Goal: Task Accomplishment & Management: Use online tool/utility

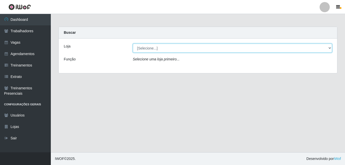
click at [158, 48] on select "[Selecione...] BL Importadora" at bounding box center [232, 48] width 199 height 9
select select "259"
click at [133, 44] on select "[Selecione...] BL Importadora" at bounding box center [232, 48] width 199 height 9
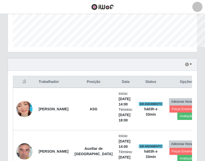
scroll to position [253666, 253582]
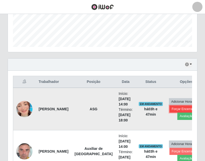
click at [179, 107] on button "Forçar Encerramento" at bounding box center [186, 109] width 34 height 7
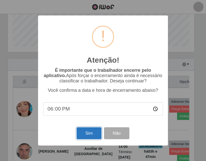
click at [82, 136] on button "Sim" at bounding box center [89, 133] width 25 height 12
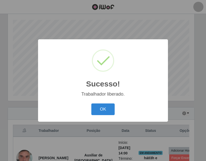
drag, startPoint x: 86, startPoint y: 111, endPoint x: 90, endPoint y: 111, distance: 4.3
click at [86, 111] on div "OK Cancel" at bounding box center [103, 109] width 120 height 14
click at [98, 111] on button "OK" at bounding box center [103, 110] width 24 height 12
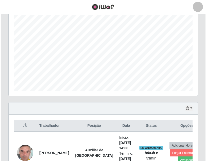
scroll to position [128, 0]
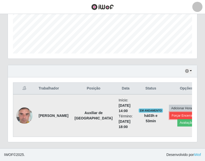
click at [181, 114] on button "Forçar Encerramento" at bounding box center [186, 115] width 34 height 7
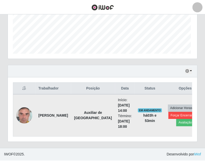
scroll to position [105, 187]
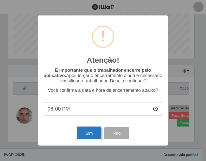
click at [80, 133] on button "Sim" at bounding box center [89, 133] width 25 height 12
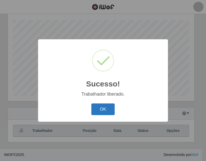
click at [100, 105] on button "OK" at bounding box center [103, 110] width 24 height 12
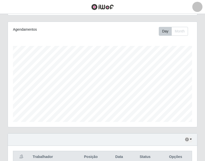
scroll to position [35, 0]
